Goal: Information Seeking & Learning: Understand process/instructions

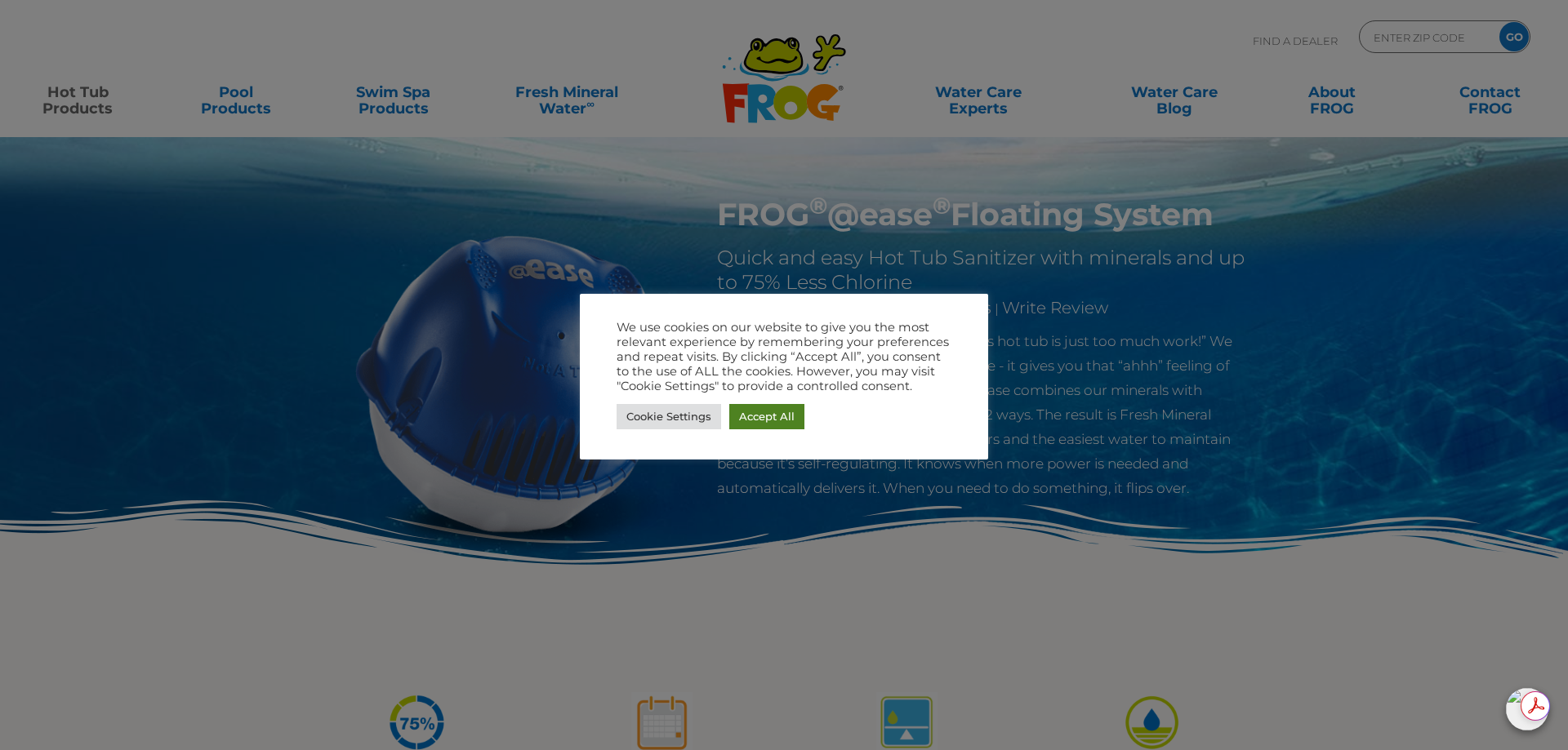
click at [791, 415] on link "Accept All" at bounding box center [767, 417] width 75 height 26
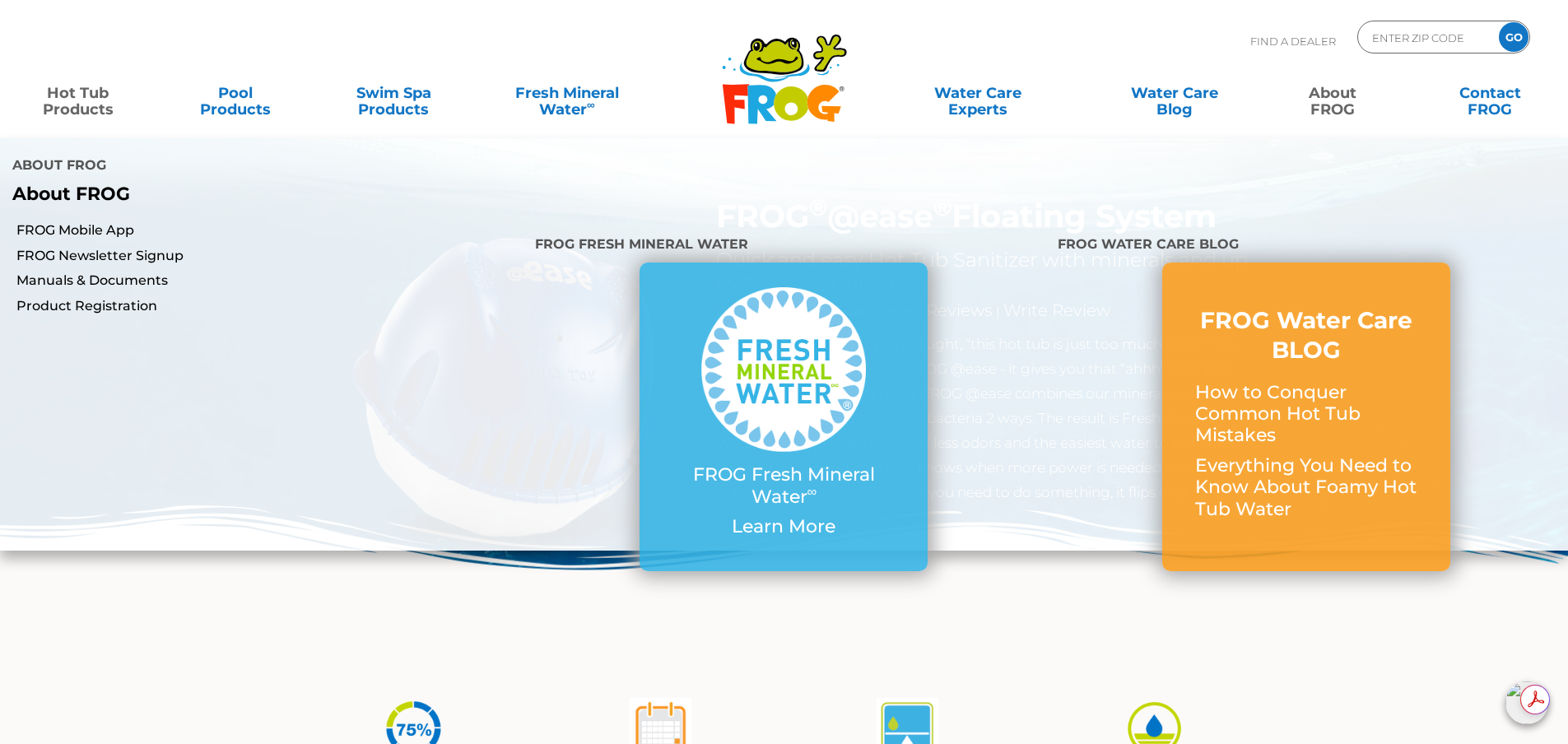
click at [1341, 94] on link "About FROG" at bounding box center [1332, 94] width 122 height 33
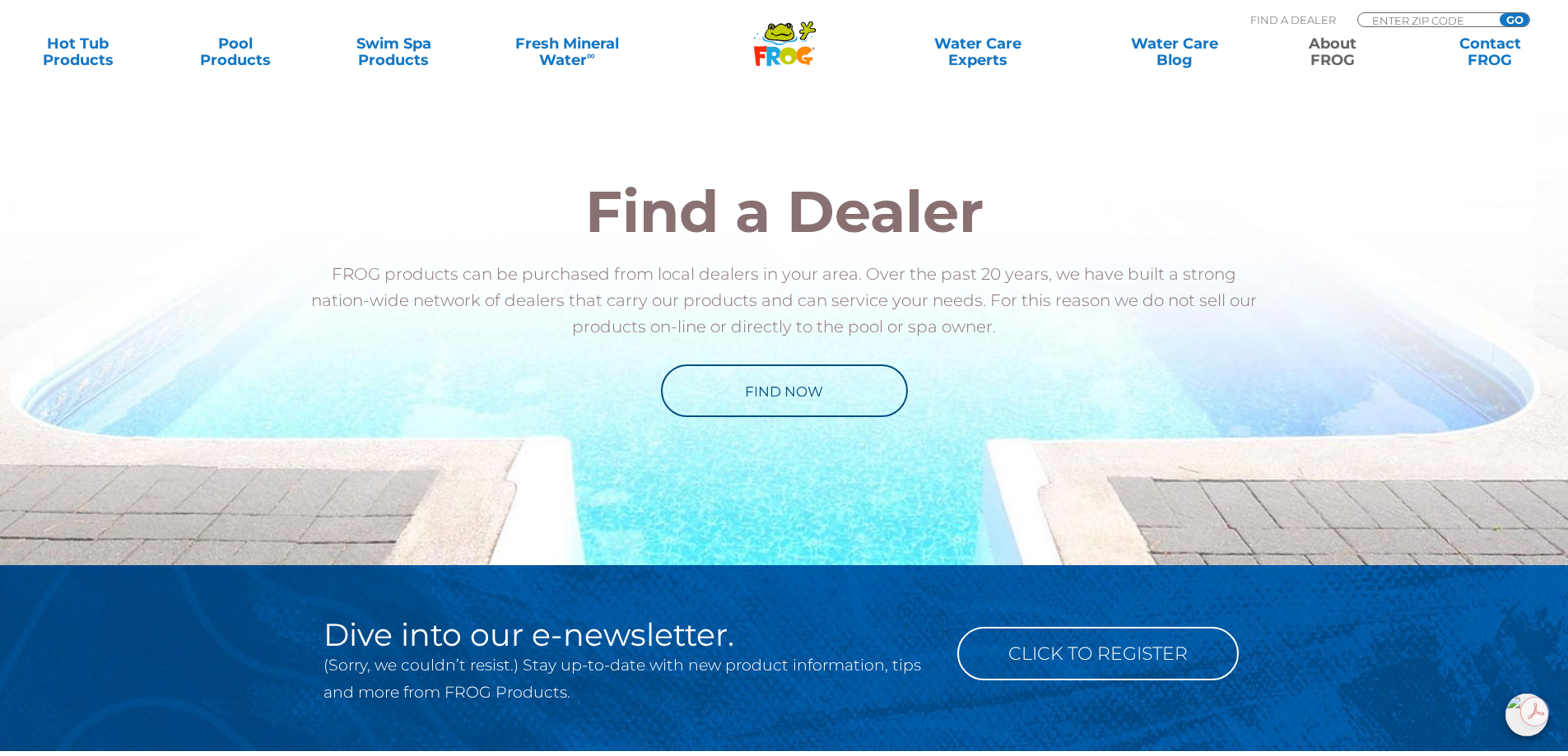
scroll to position [2419, 0]
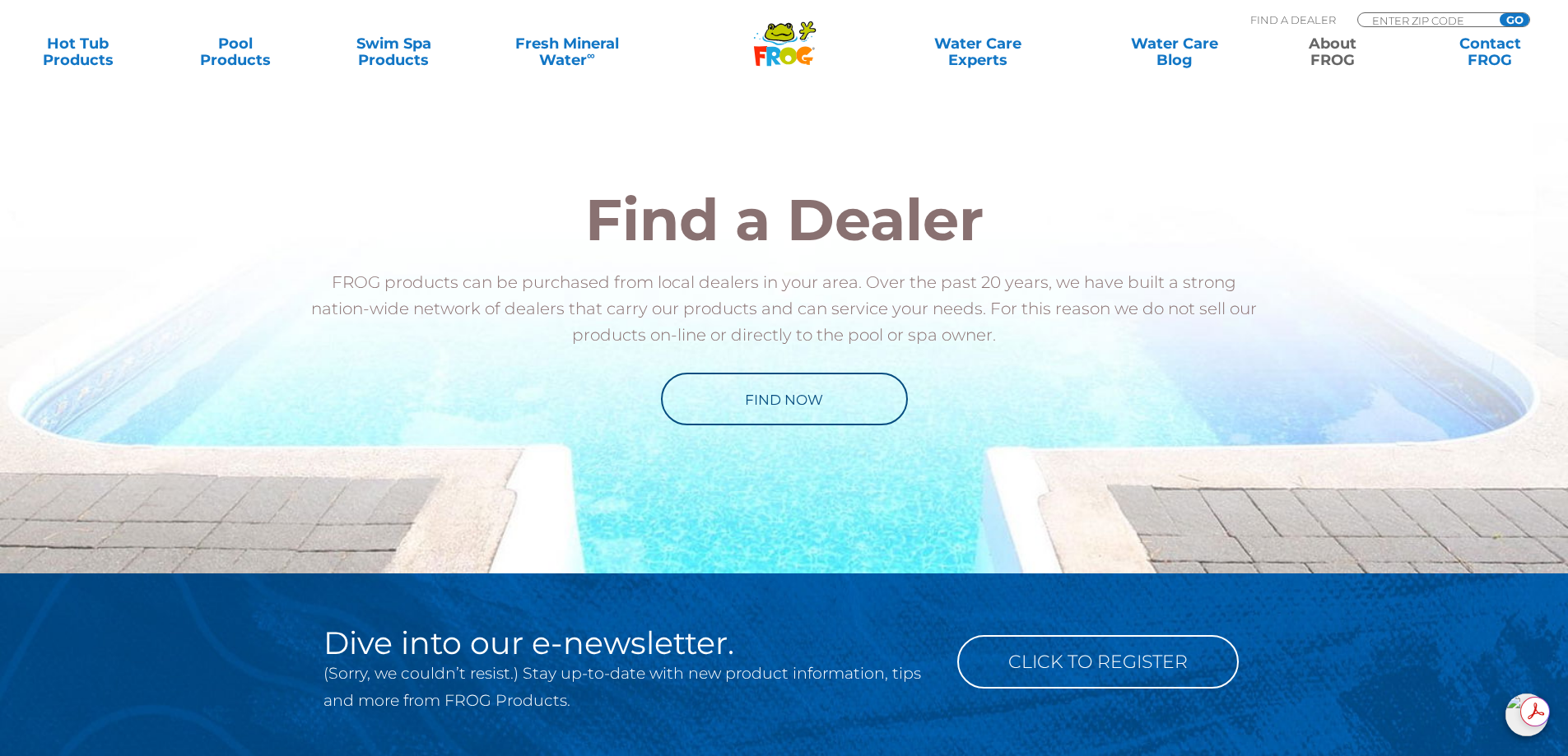
click at [845, 358] on div "Find a Dealer FROG products can be purchased from local dealers in your area. O…" at bounding box center [784, 308] width 963 height 234
click at [833, 398] on link "Find Now" at bounding box center [784, 398] width 247 height 53
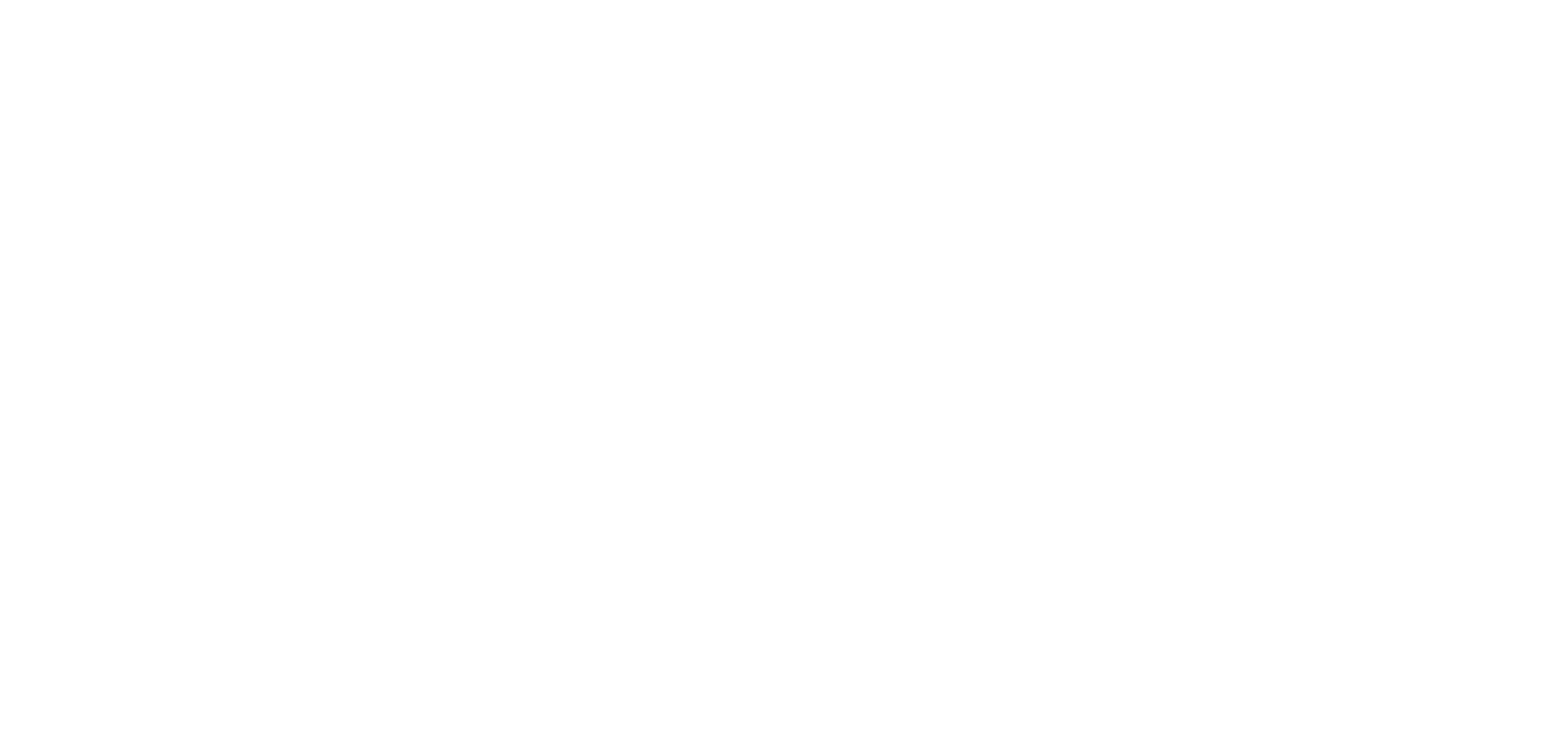
click at [0, 0] on html at bounding box center [0, 0] width 0 height 0
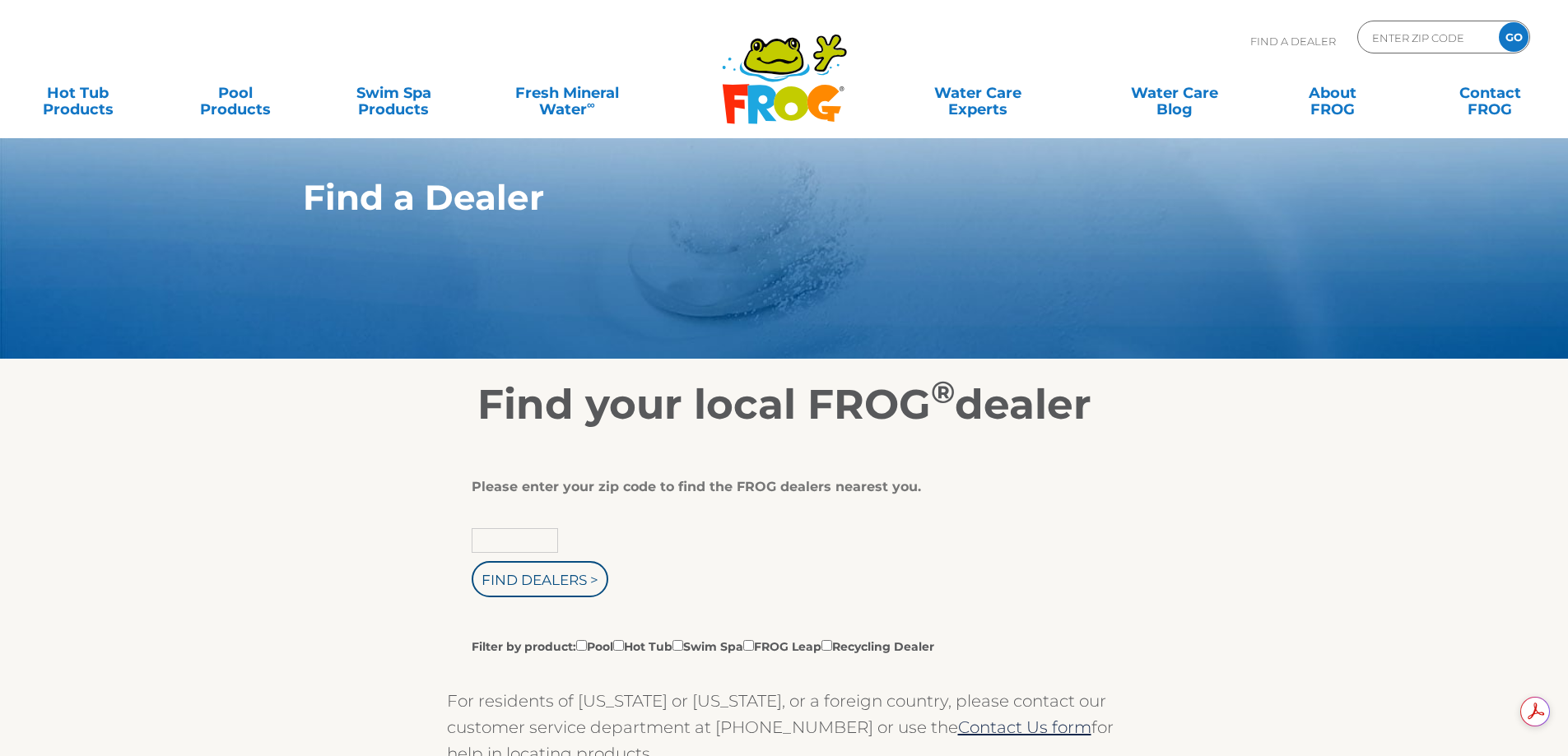
click at [520, 540] on input "text" at bounding box center [514, 540] width 86 height 25
type input "10940"
click at [472, 561] on input "Find Dealers >" at bounding box center [539, 579] width 136 height 36
click at [548, 584] on input "Find Dealers >" at bounding box center [539, 579] width 136 height 36
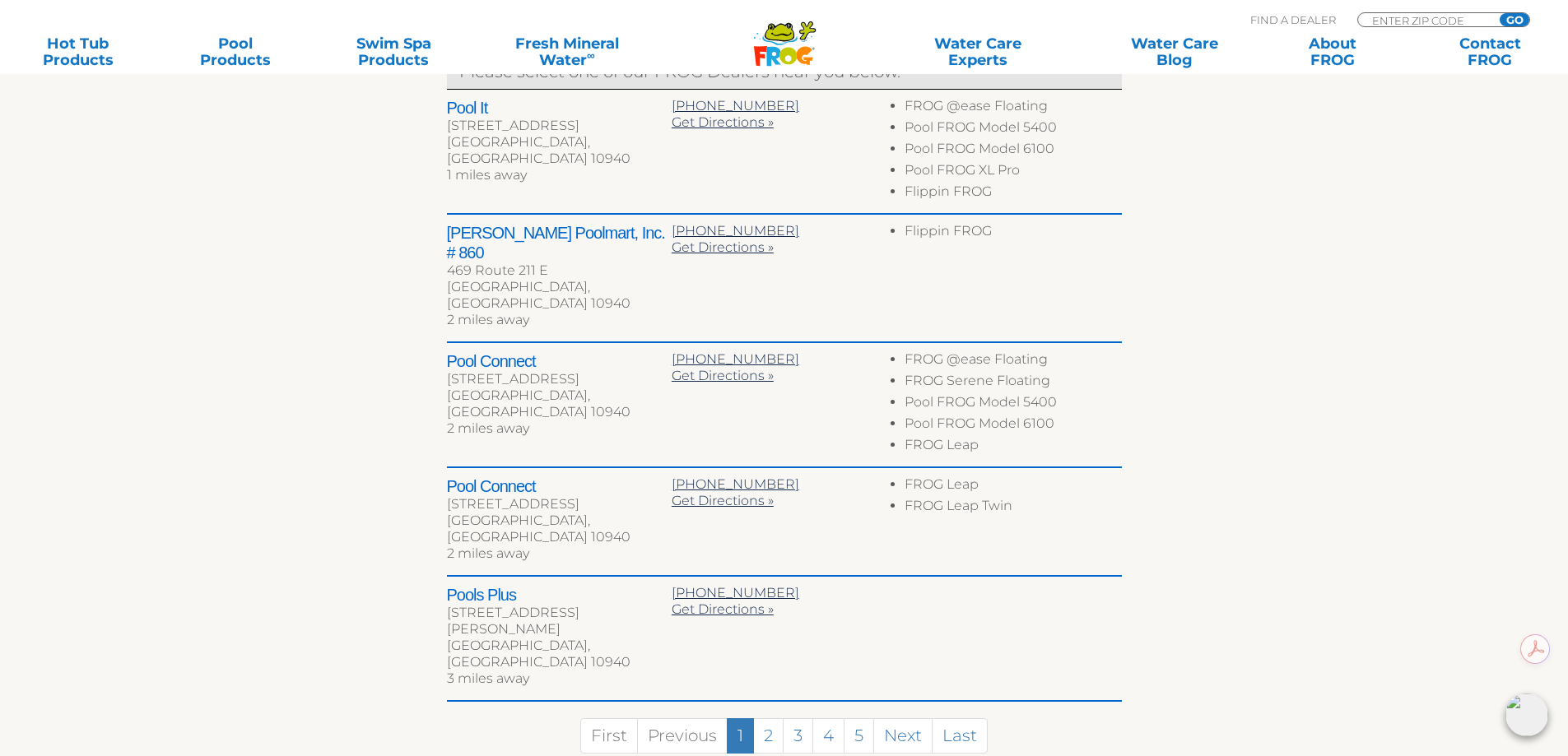
scroll to position [724, 0]
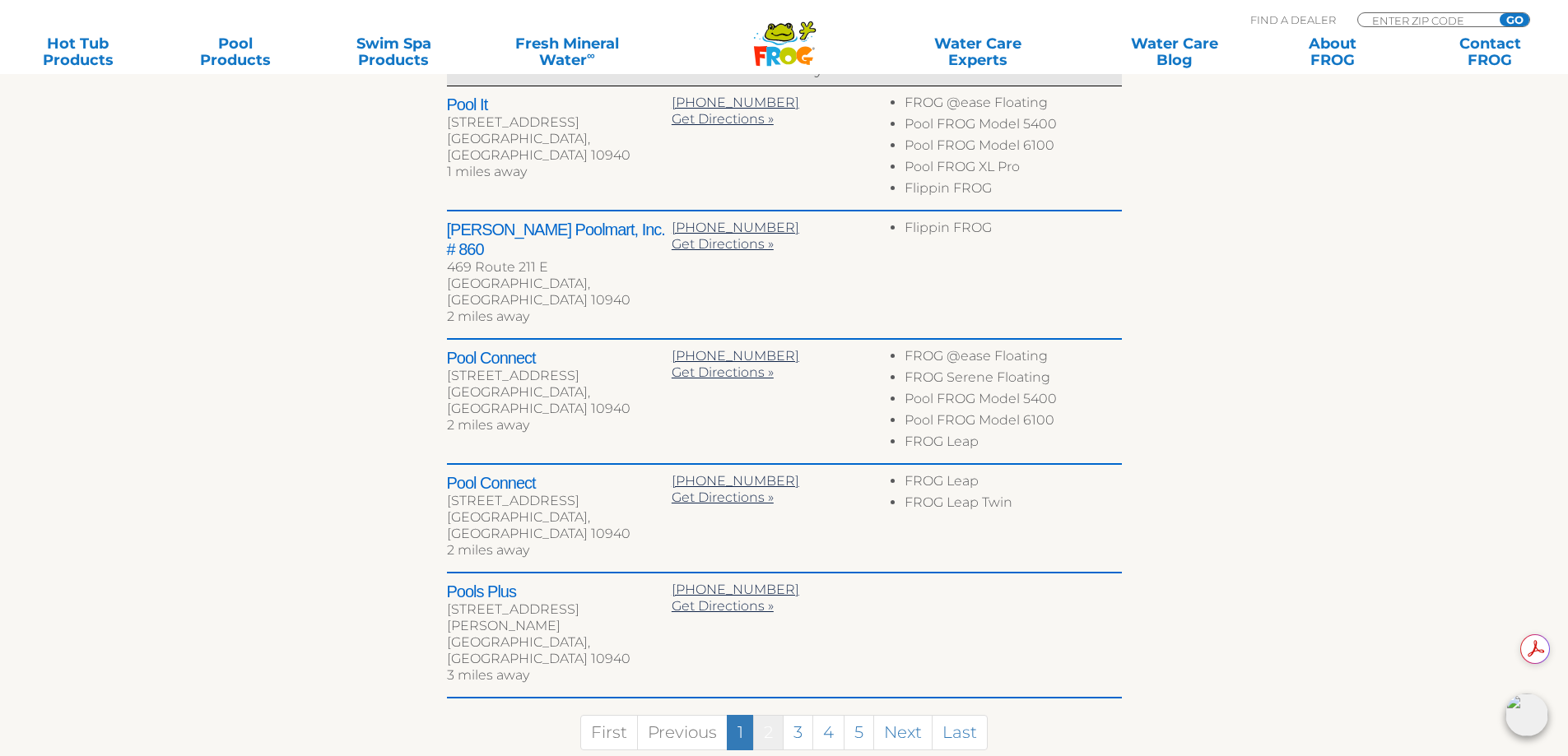
click at [763, 715] on link "2" at bounding box center [768, 733] width 31 height 35
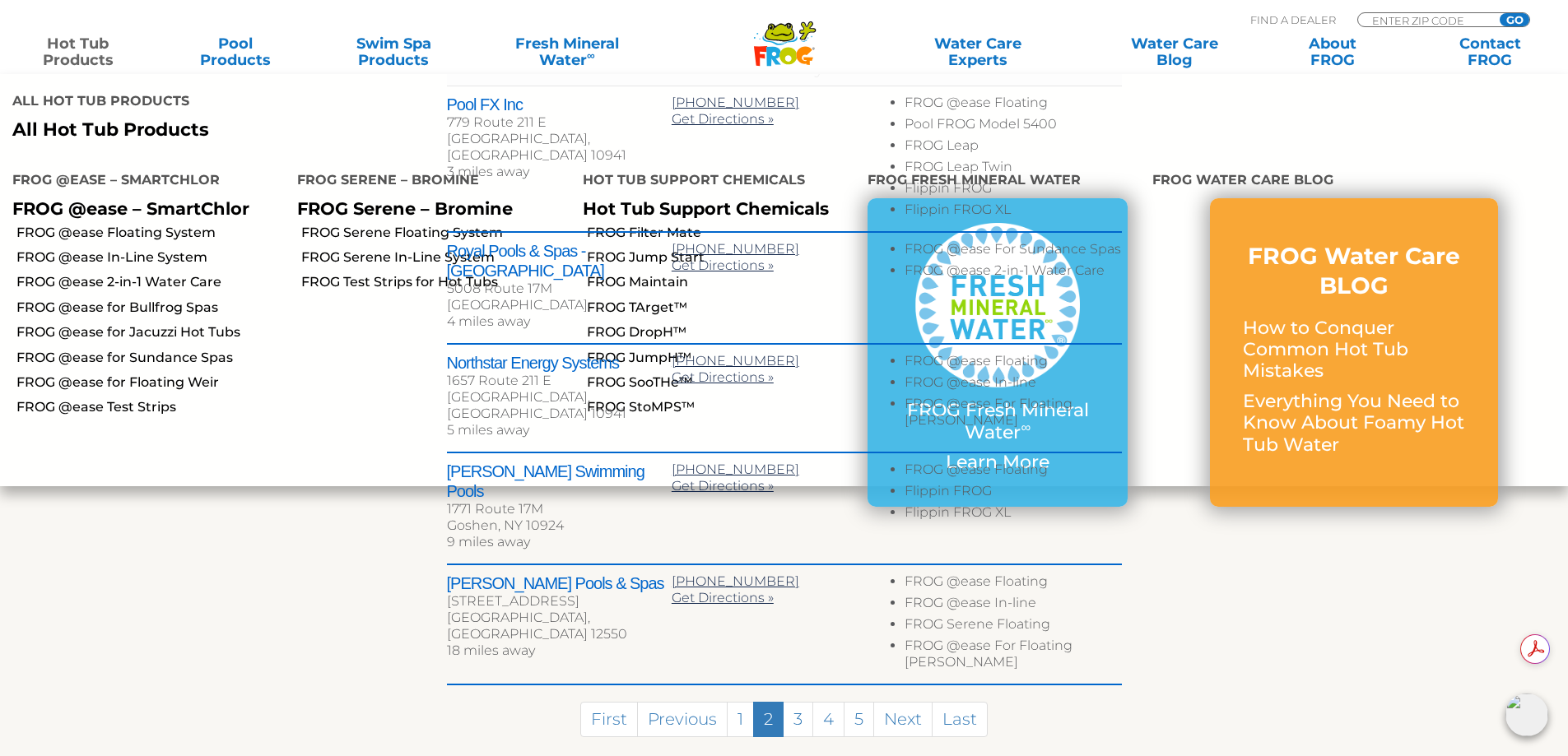
click at [95, 56] on link "Hot Tub Products" at bounding box center [78, 52] width 122 height 33
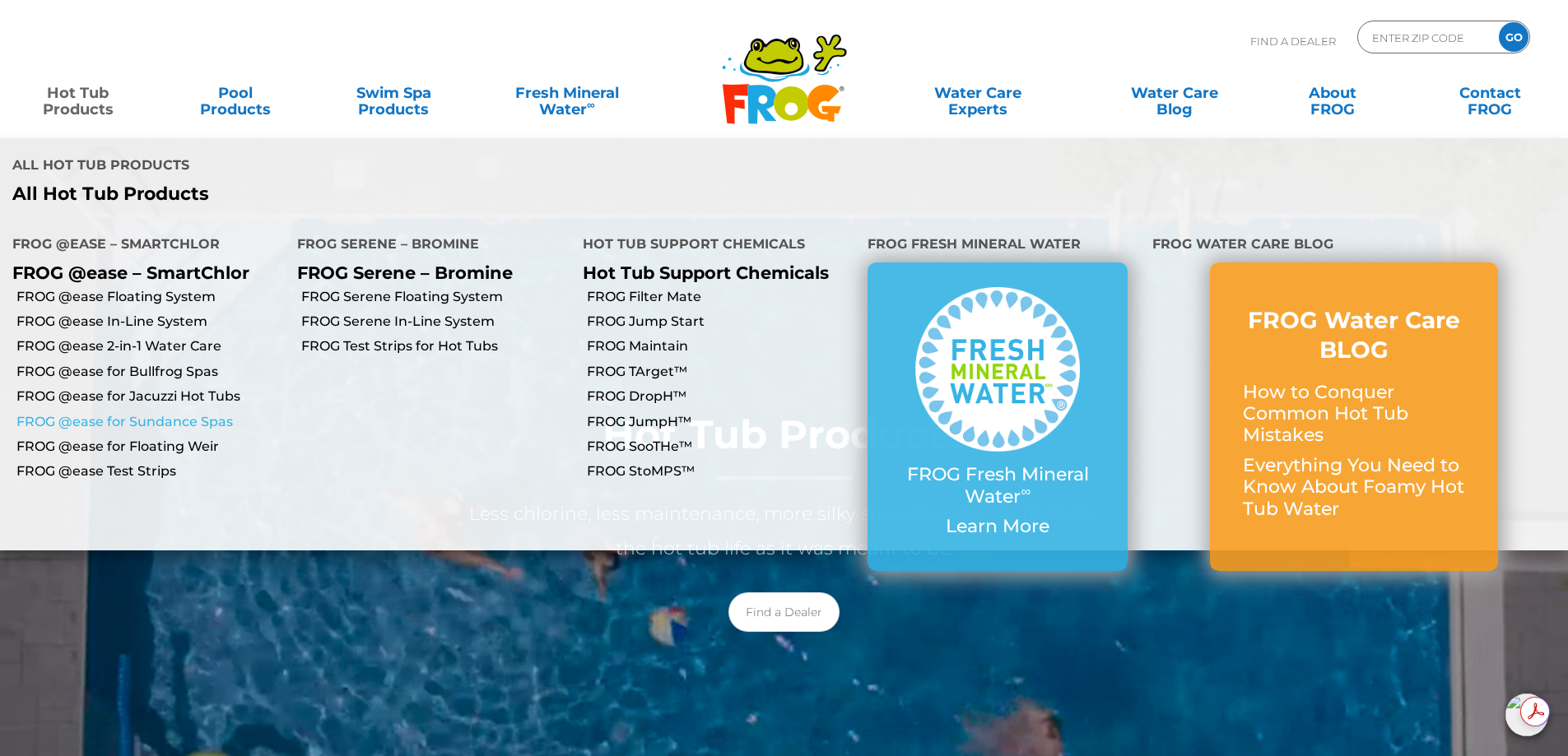
click at [140, 413] on link "FROG @ease for Sundance Spas" at bounding box center [150, 422] width 268 height 19
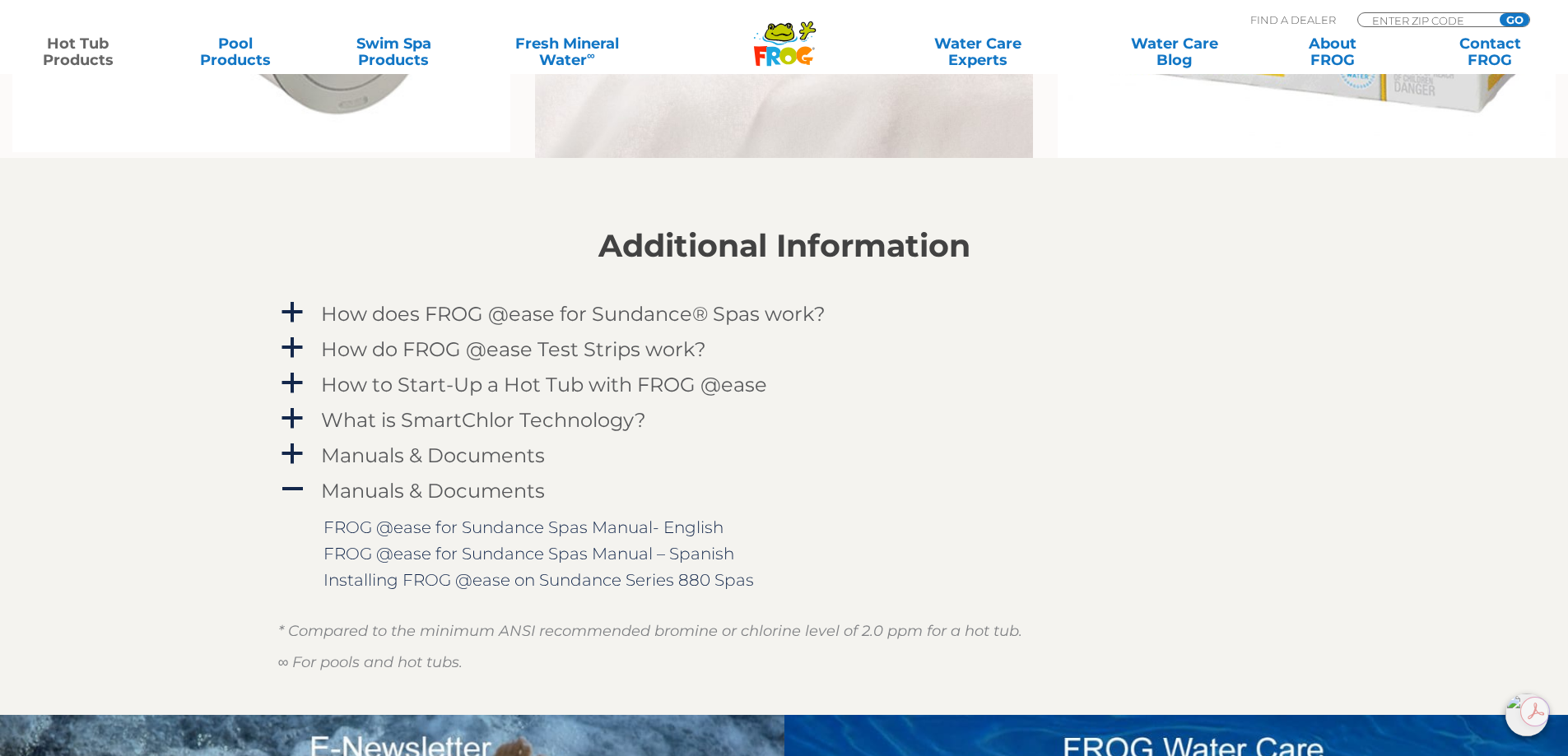
scroll to position [1637, 0]
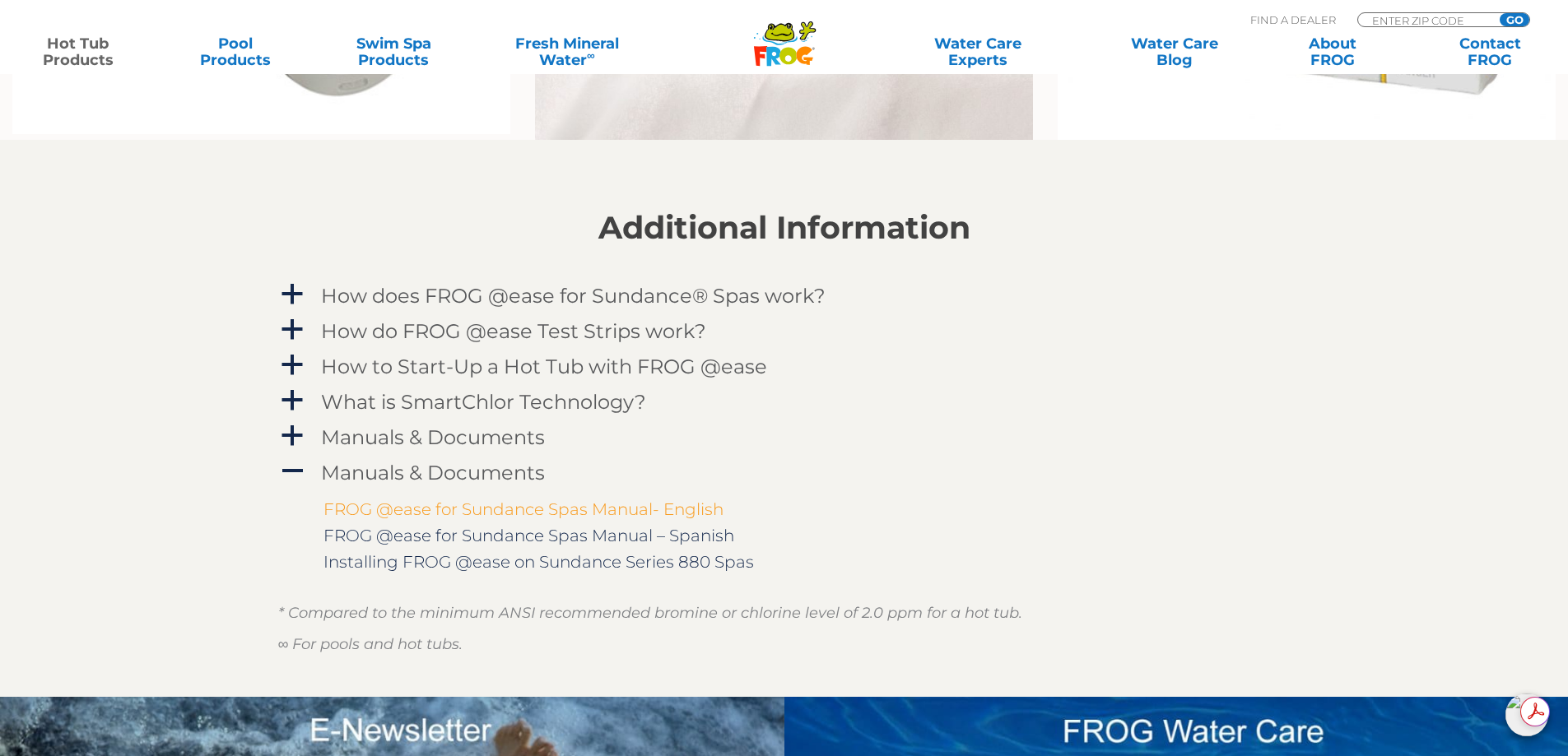
click at [664, 511] on link "FROG @ease for Sundance Spas Manual- English" at bounding box center [524, 509] width 400 height 19
click at [305, 435] on link "a Manuals & Documents" at bounding box center [784, 437] width 1012 height 31
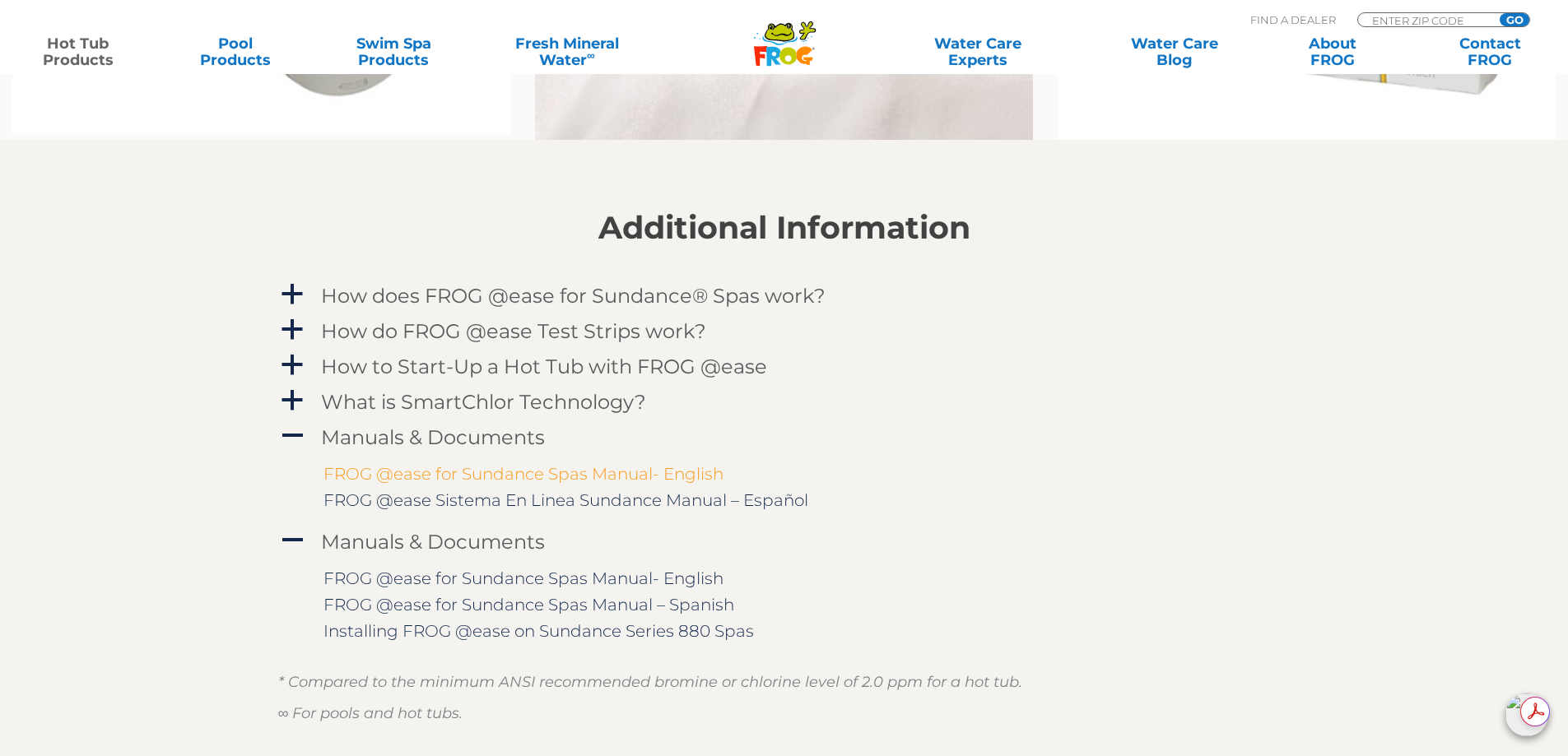
click at [354, 472] on link "FROG @ease for Sundance Spas Manual- English" at bounding box center [524, 473] width 400 height 19
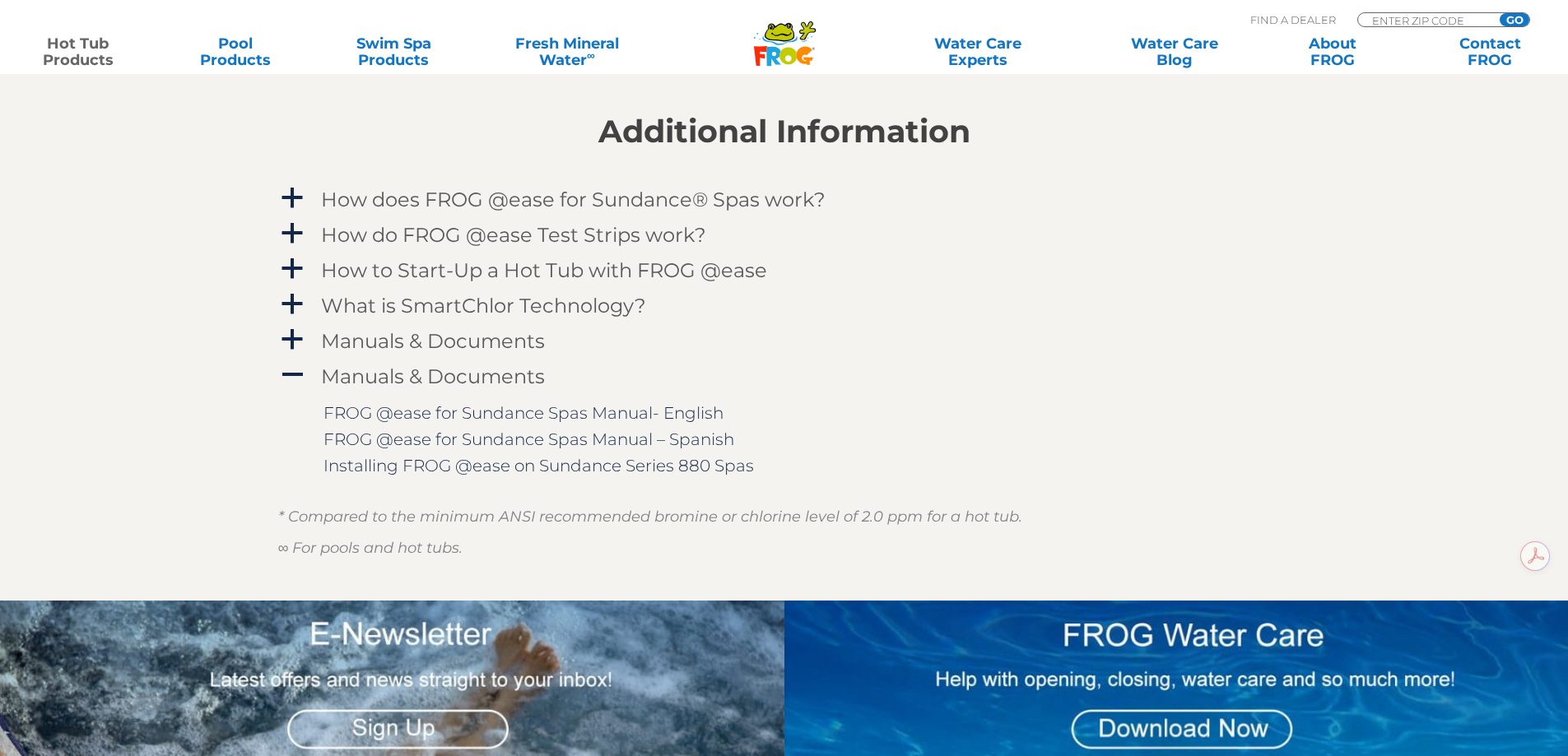
scroll to position [1637, 0]
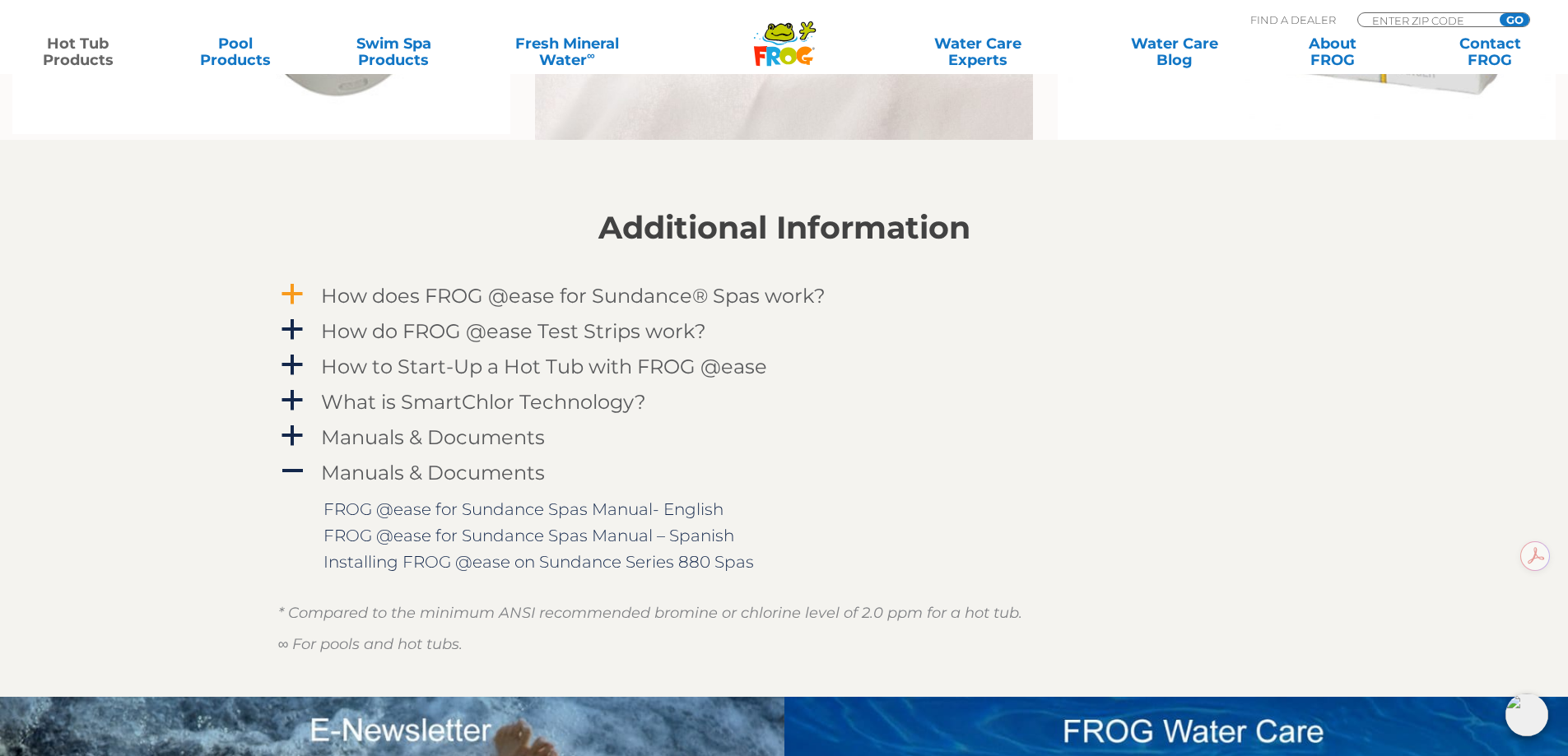
click at [294, 296] on span "a" at bounding box center [292, 295] width 25 height 25
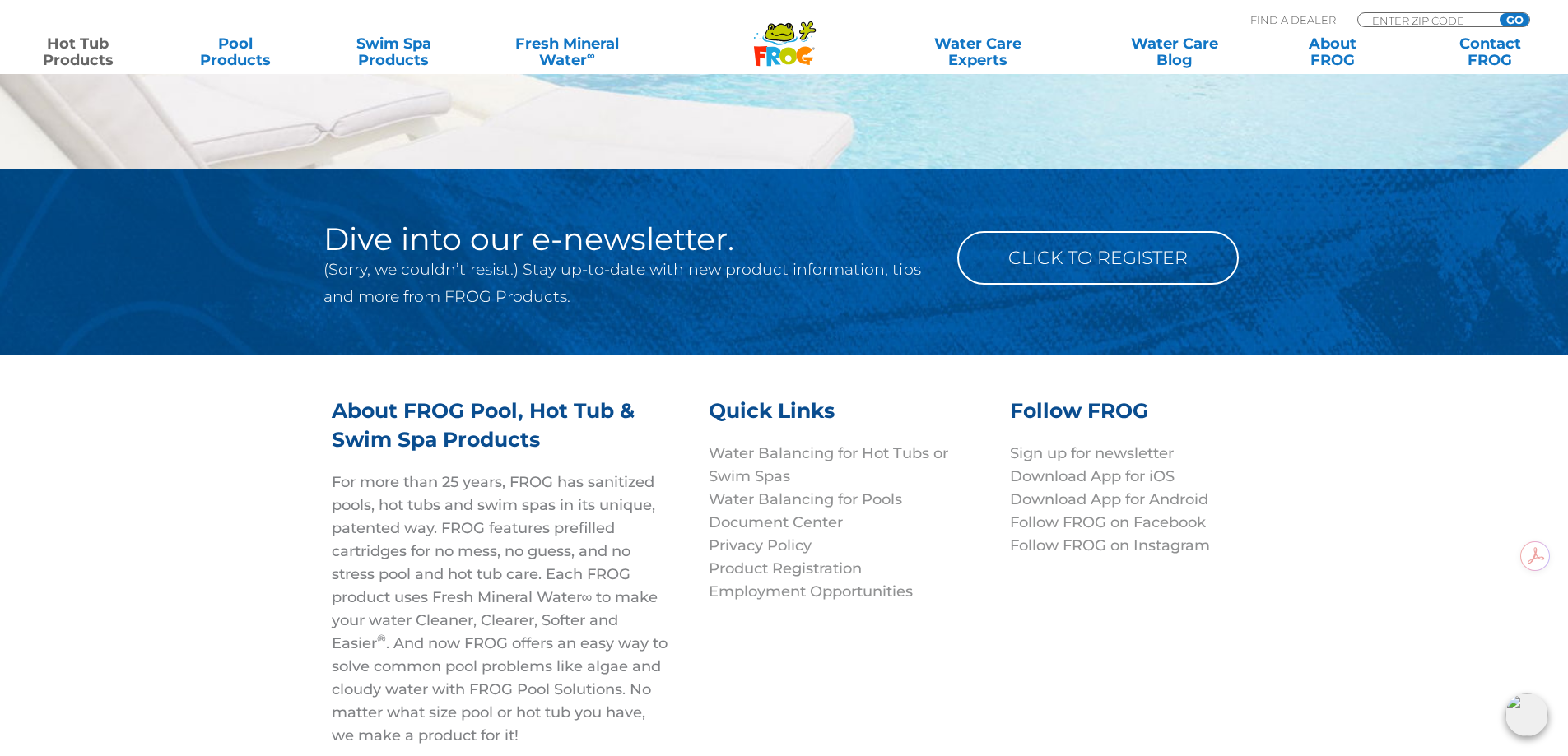
scroll to position [6178, 0]
